Goal: Information Seeking & Learning: Learn about a topic

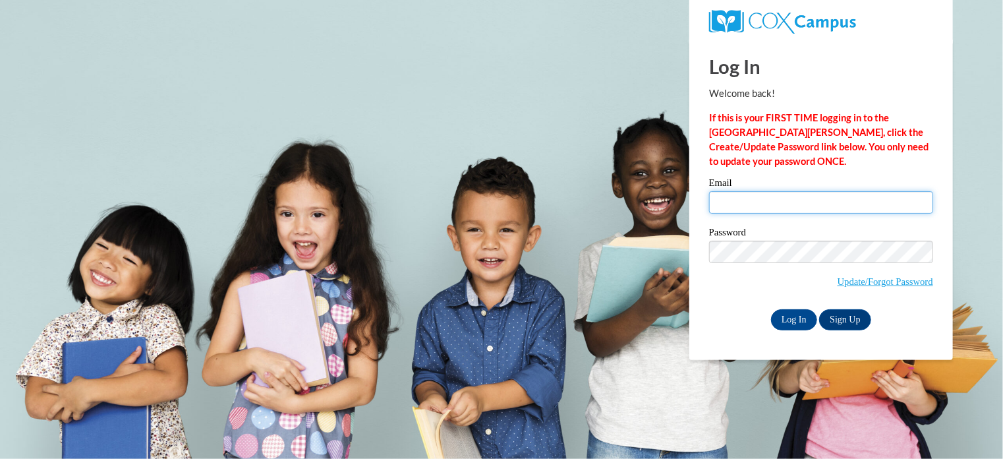
click at [772, 204] on input "Email" at bounding box center [821, 202] width 224 height 22
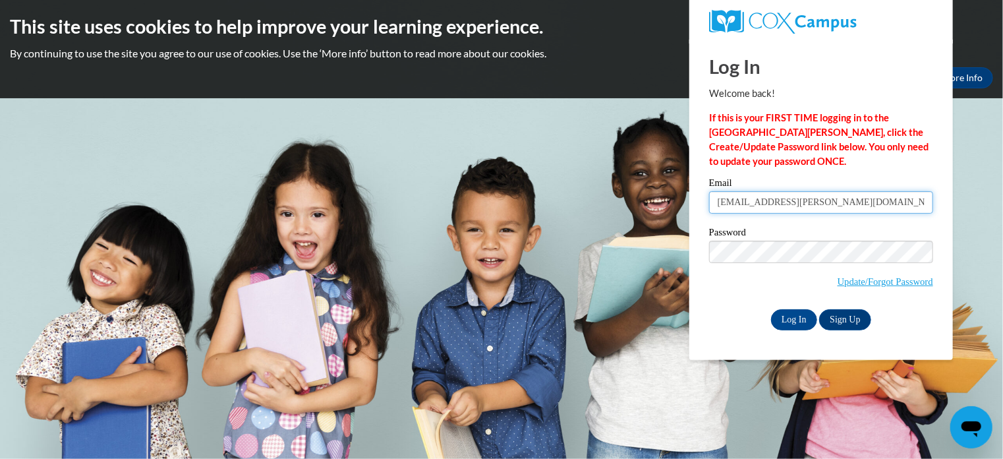
type input "[EMAIL_ADDRESS][DOMAIN_NAME]"
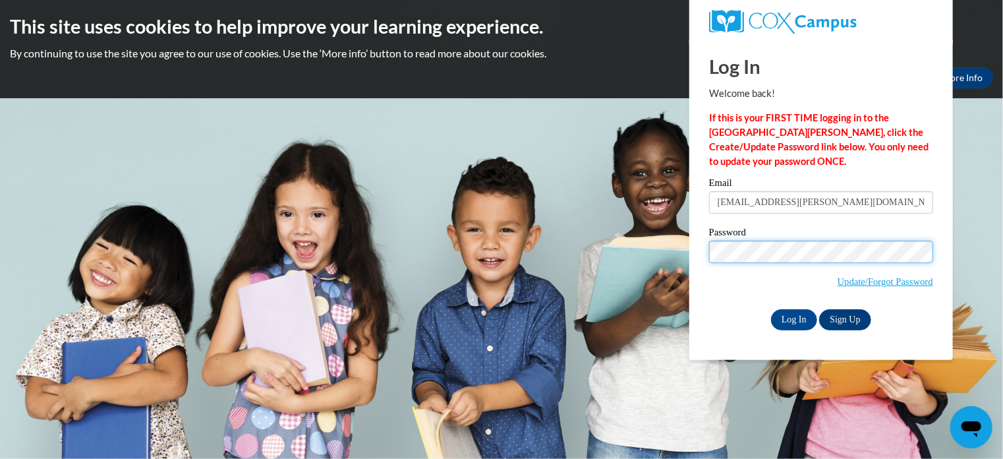
click at [771, 309] on input "Log In" at bounding box center [794, 319] width 46 height 21
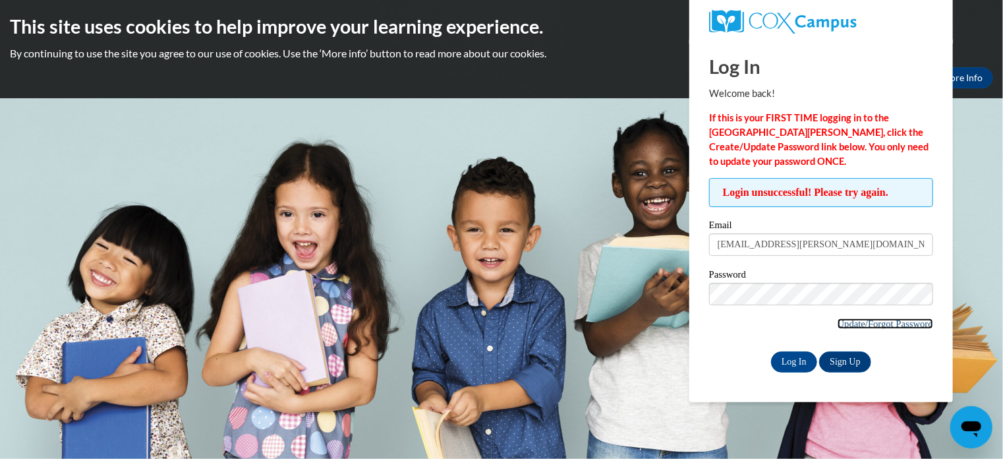
click at [868, 324] on link "Update/Forgot Password" at bounding box center [886, 323] width 96 height 11
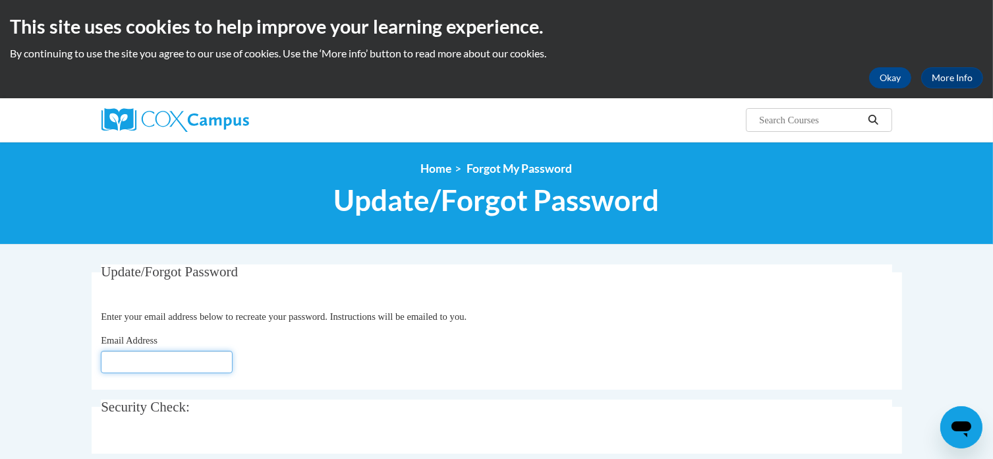
click at [191, 363] on input "Email Address" at bounding box center [167, 362] width 132 height 22
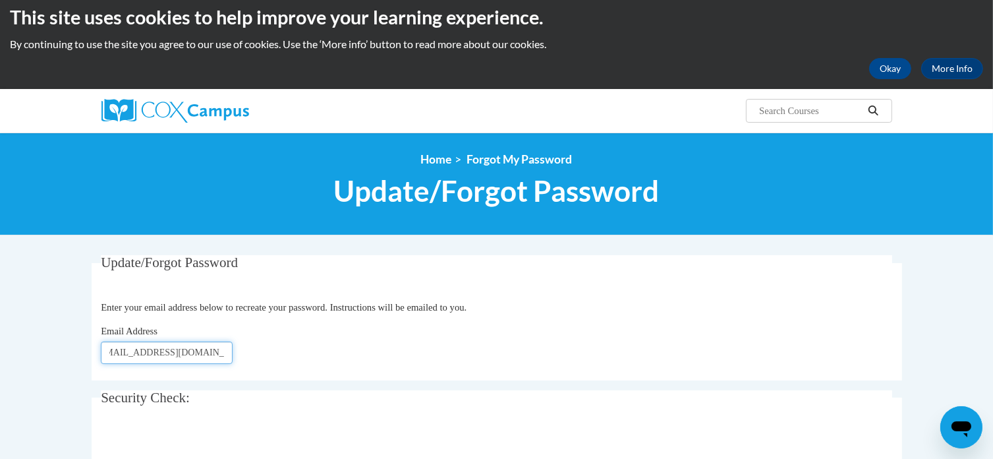
scroll to position [132, 0]
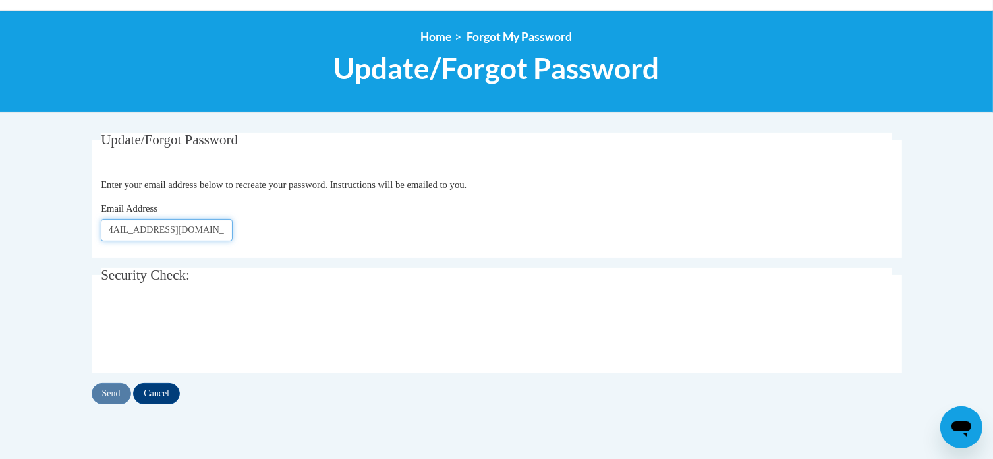
type input "[EMAIL_ADDRESS][PERSON_NAME][DOMAIN_NAME]"
click at [111, 396] on input "Send" at bounding box center [112, 393] width 40 height 21
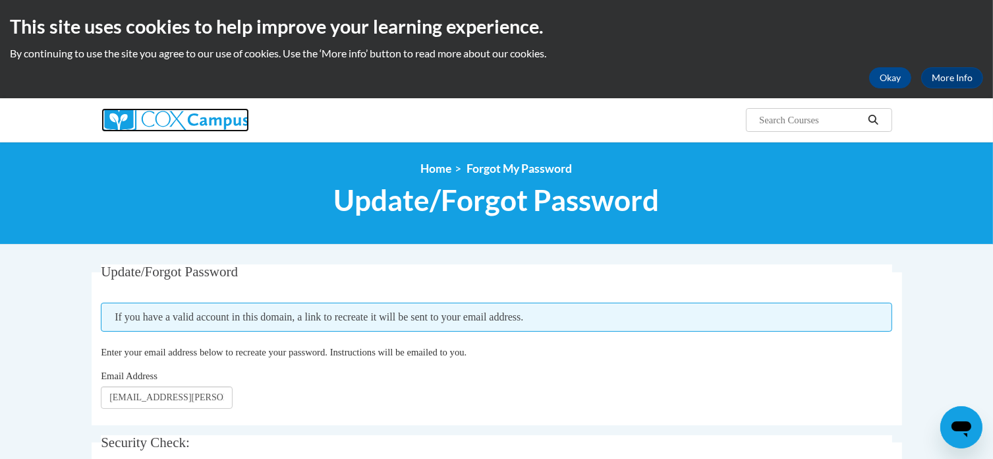
click at [160, 117] on img at bounding box center [176, 120] width 148 height 24
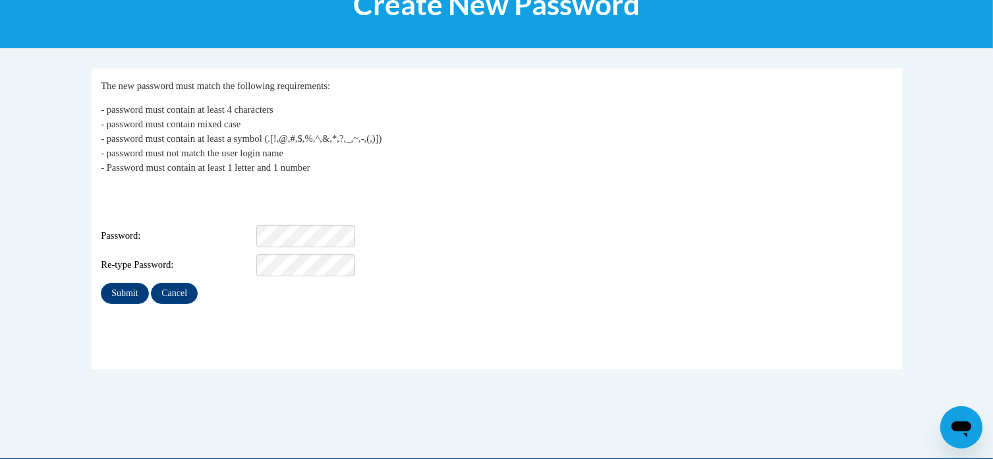
scroll to position [198, 0]
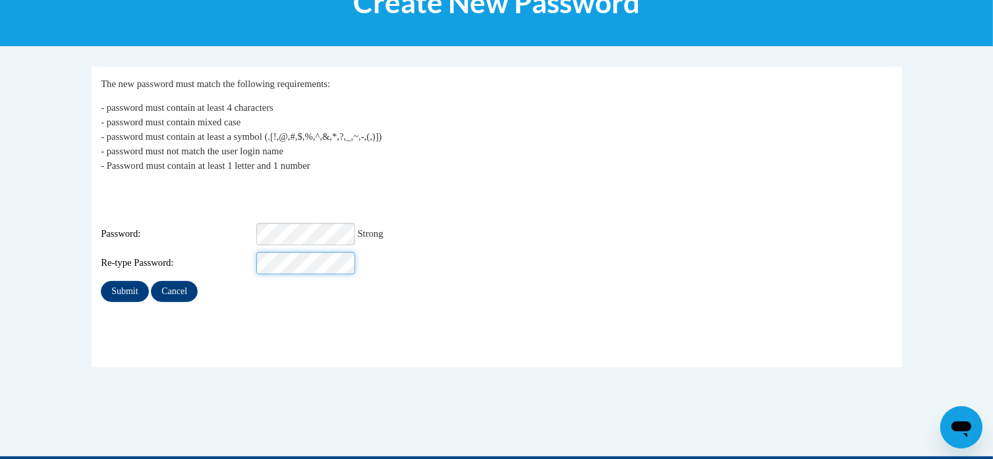
click at [101, 281] on input "Submit" at bounding box center [124, 291] width 47 height 21
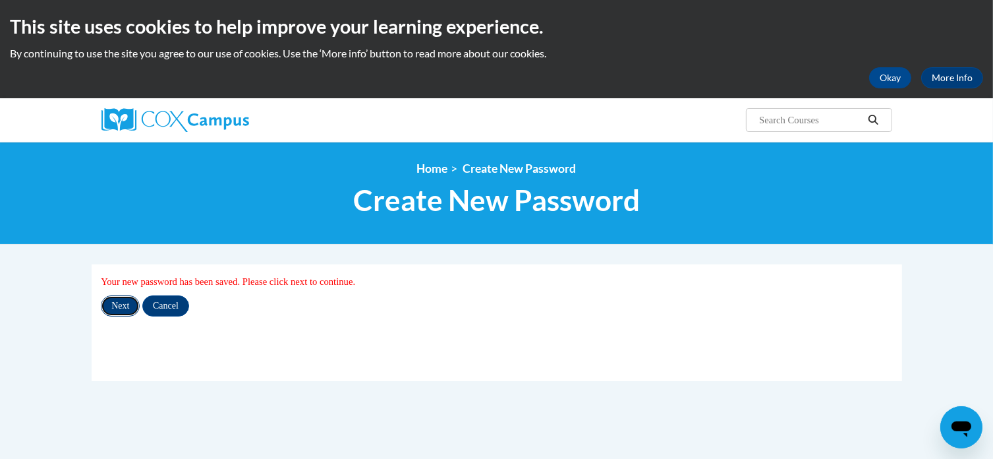
click at [120, 301] on input "Next" at bounding box center [120, 305] width 39 height 21
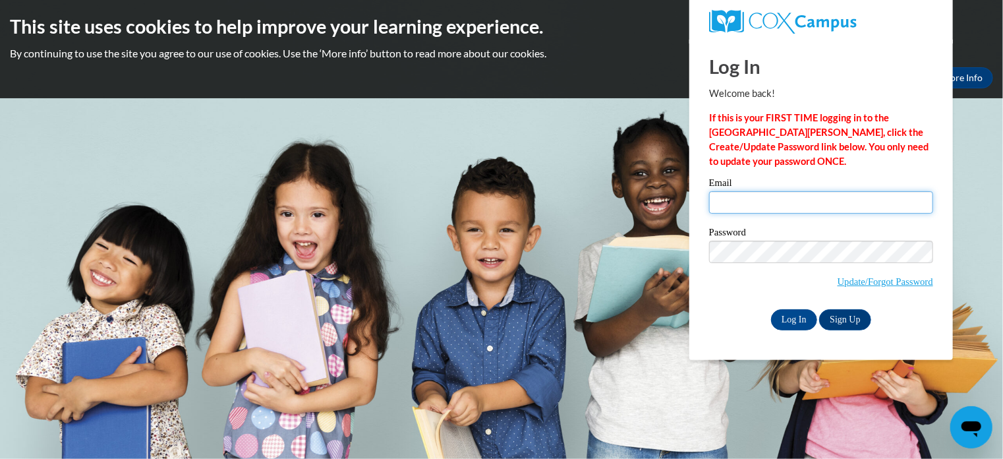
click at [734, 204] on input "Email" at bounding box center [821, 202] width 224 height 22
type input "[EMAIL_ADDRESS][PERSON_NAME][DOMAIN_NAME]"
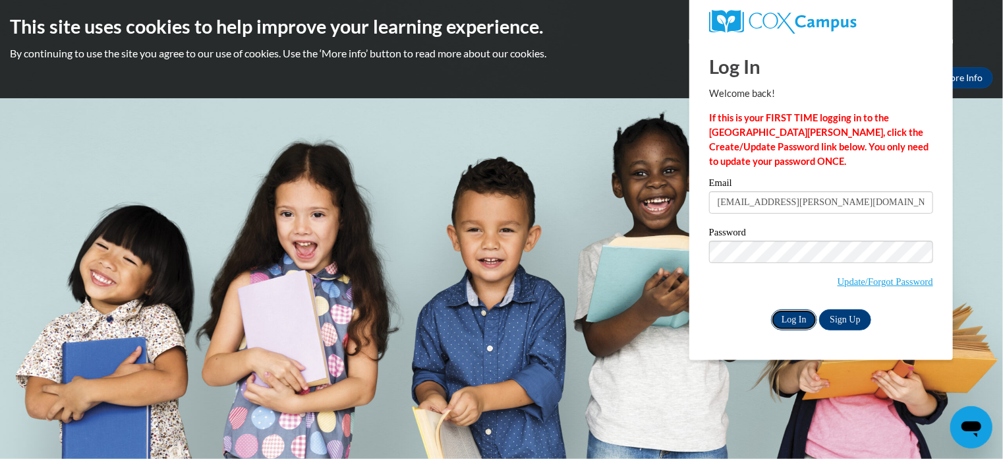
click at [786, 320] on input "Log In" at bounding box center [794, 319] width 46 height 21
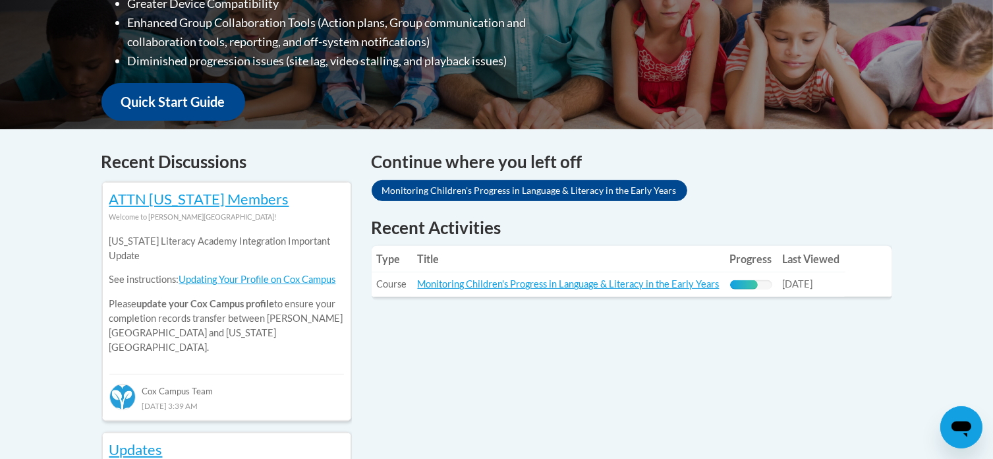
scroll to position [461, 0]
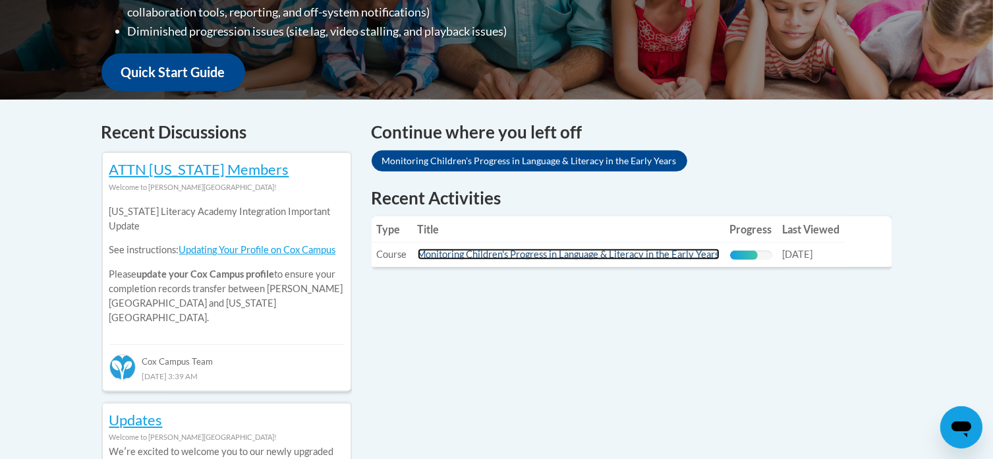
click at [551, 255] on link "Monitoring Children's Progress in Language & Literacy in the Early Years" at bounding box center [569, 253] width 302 height 11
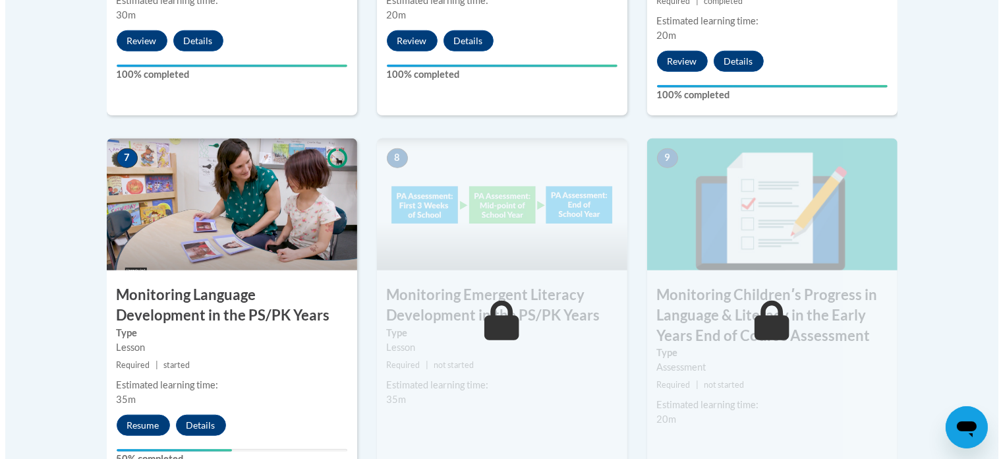
scroll to position [1186, 0]
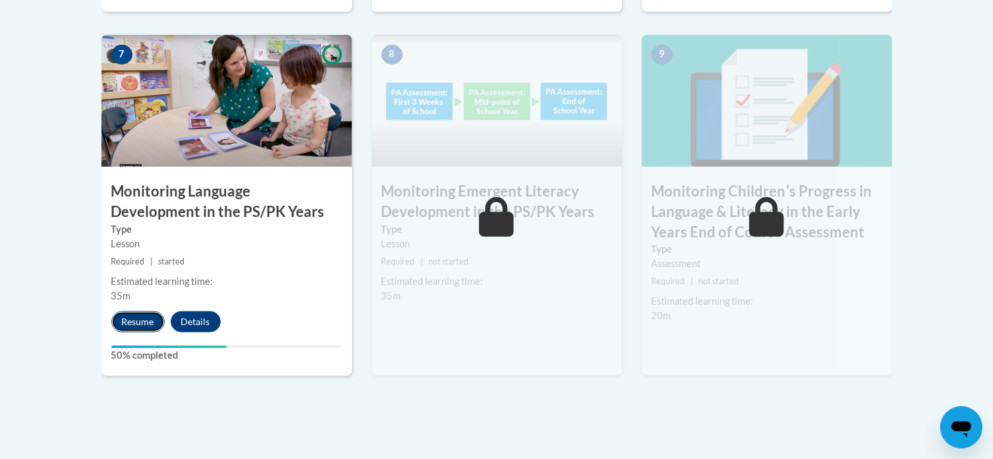
click at [130, 320] on button "Resume" at bounding box center [137, 321] width 53 height 21
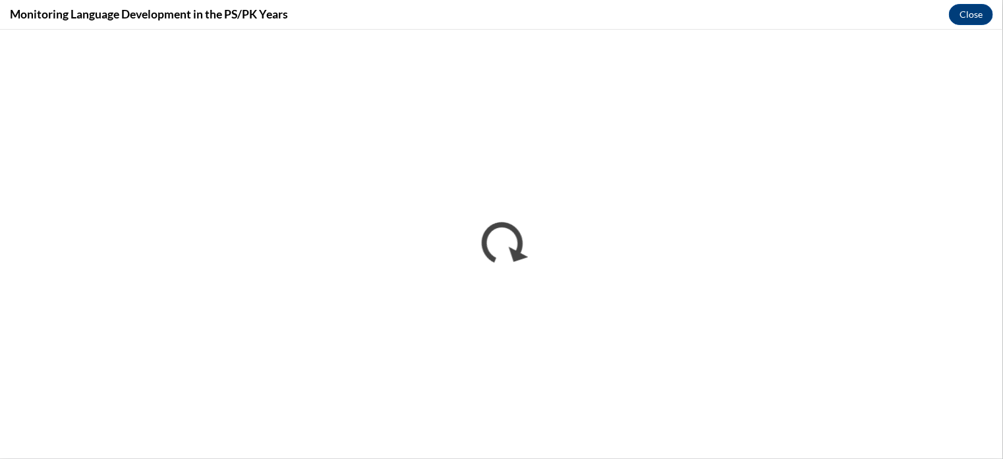
scroll to position [0, 0]
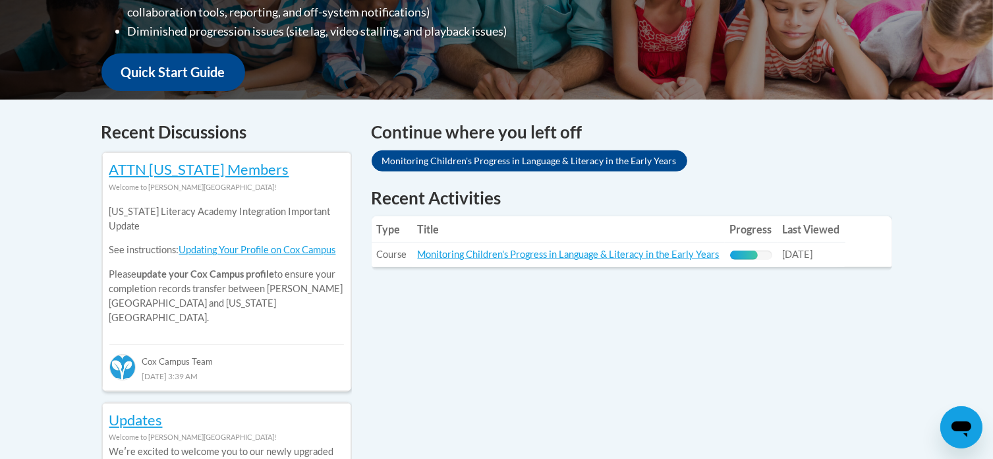
click at [478, 262] on td "Title: Monitoring Children's Progress in Language & Literacy in the Early Years" at bounding box center [569, 255] width 312 height 24
click at [477, 252] on link "Monitoring Children's Progress in Language & Literacy in the Early Years" at bounding box center [569, 253] width 302 height 11
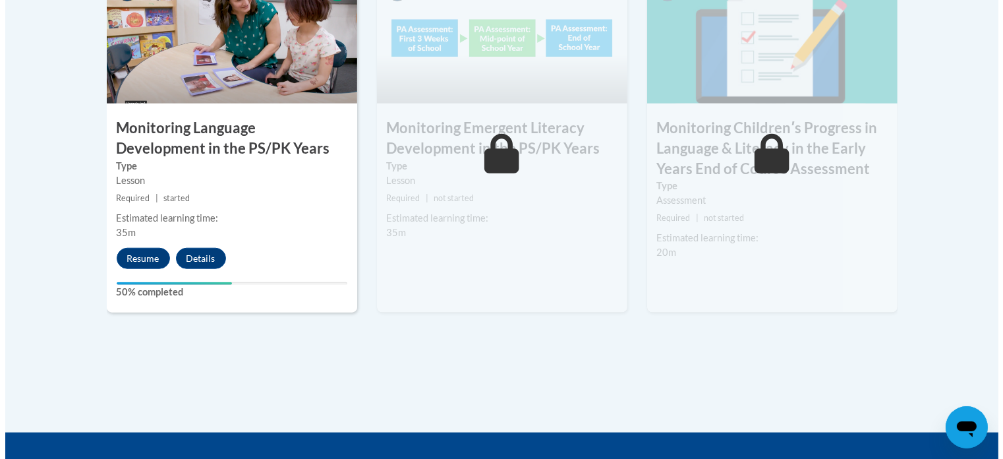
scroll to position [1252, 0]
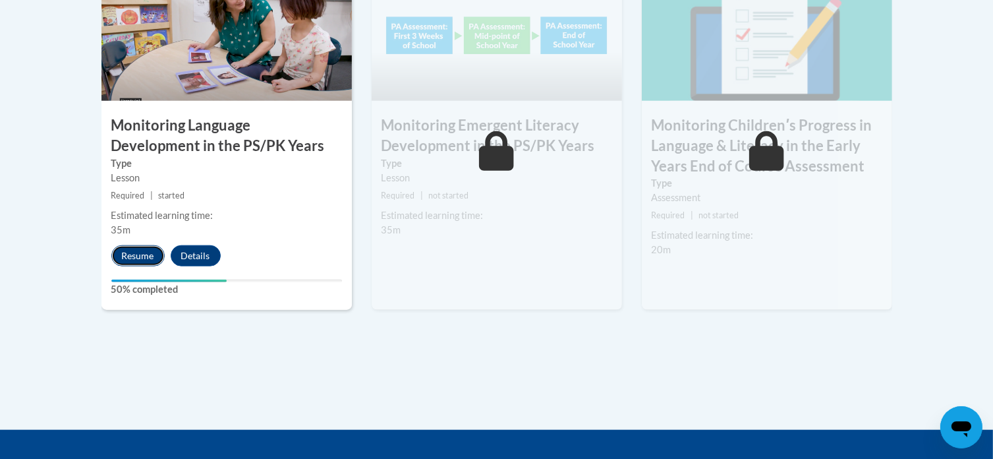
click at [132, 252] on button "Resume" at bounding box center [137, 255] width 53 height 21
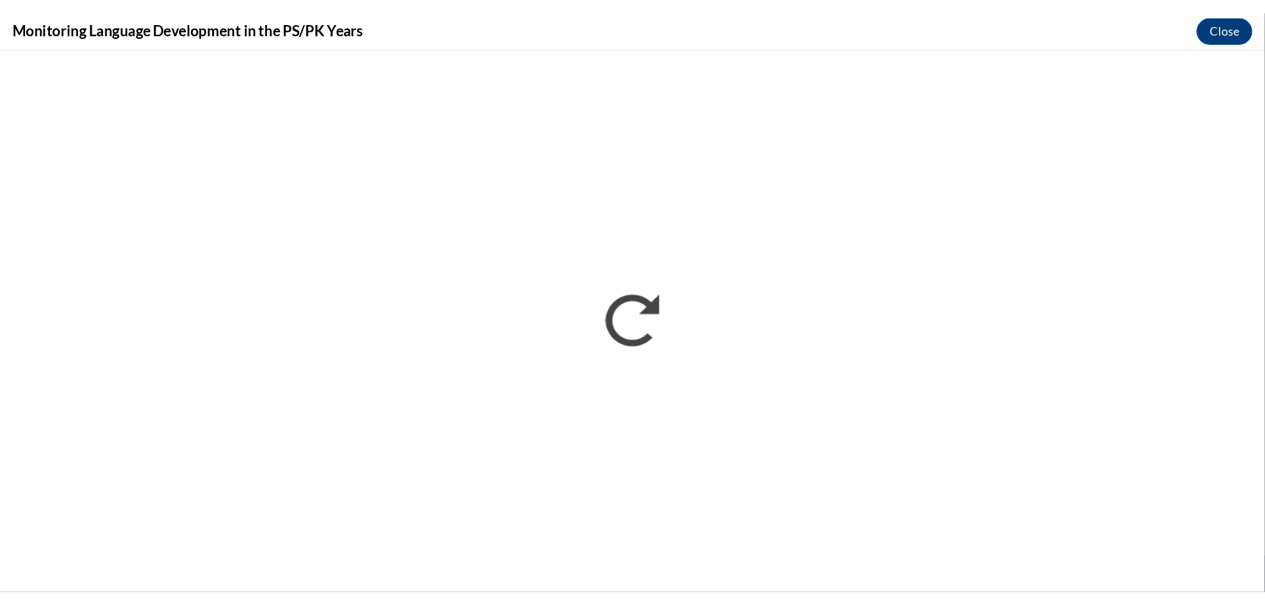
scroll to position [0, 0]
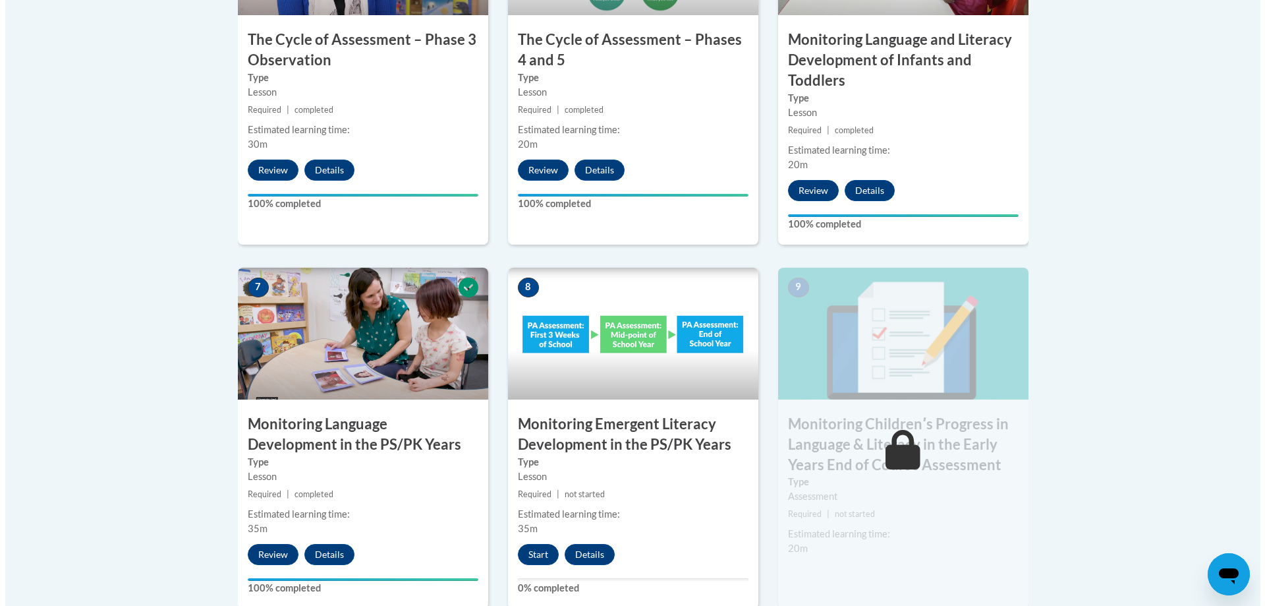
scroll to position [1055, 0]
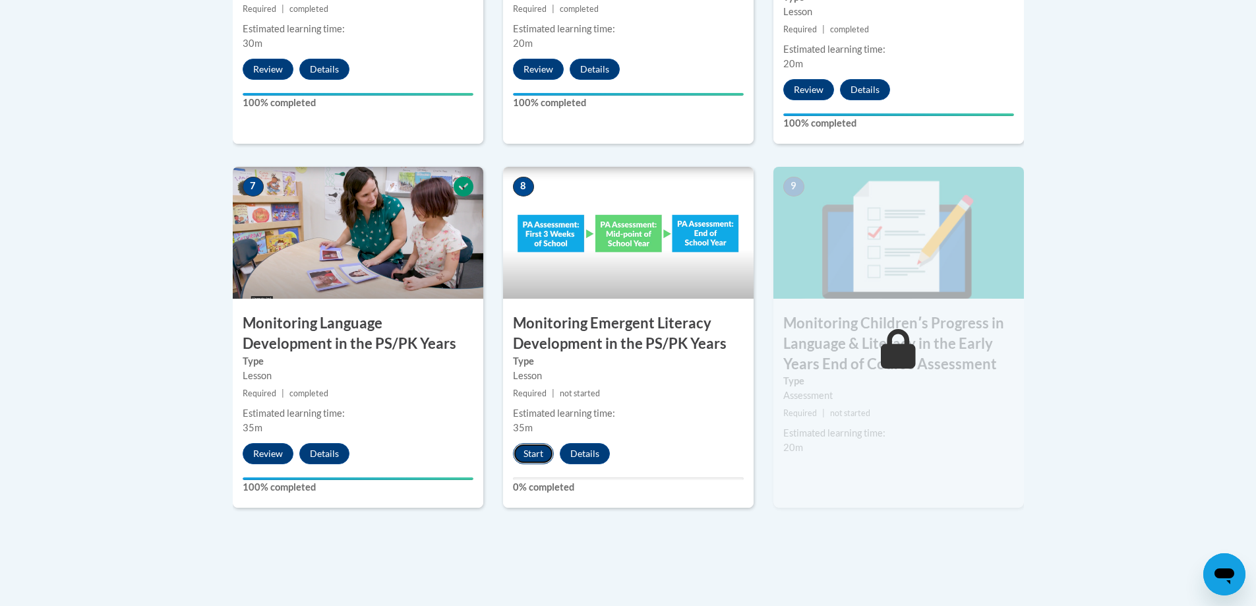
click at [535, 460] on button "Start" at bounding box center [533, 453] width 41 height 21
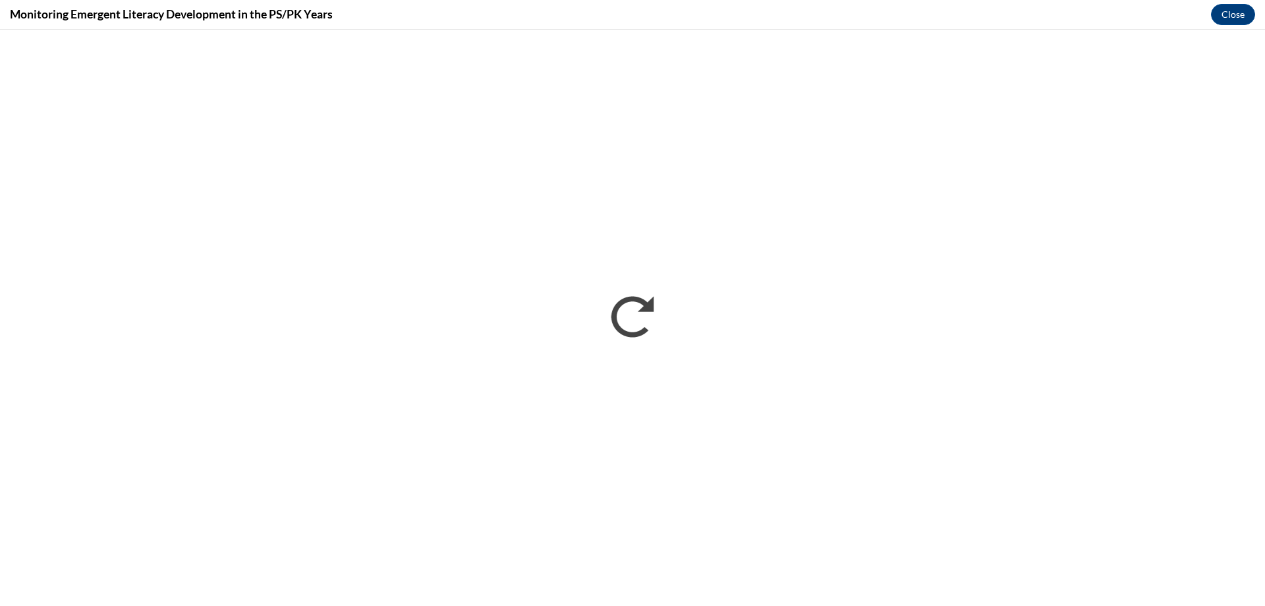
scroll to position [0, 0]
